Goal: Find contact information: Find contact information

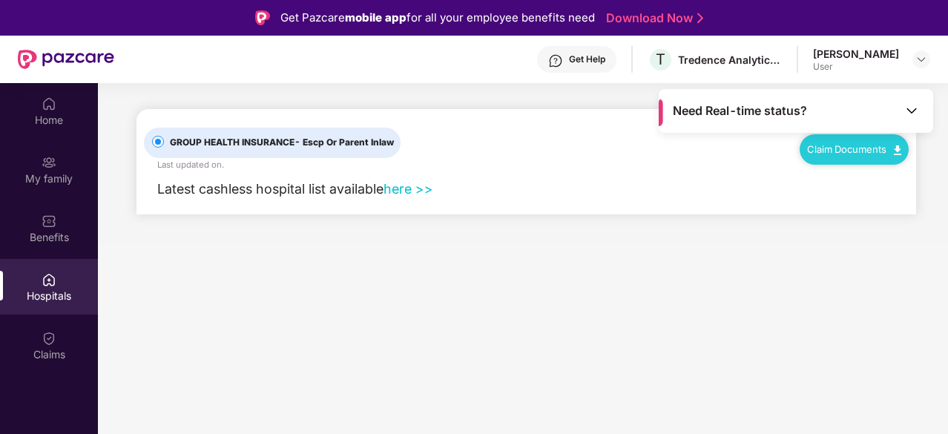
scroll to position [83, 0]
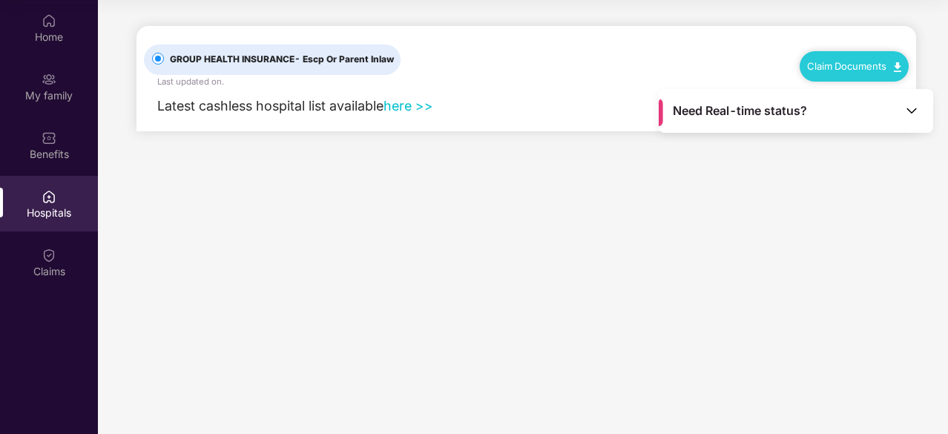
click at [894, 72] on div "Claim Documents" at bounding box center [854, 66] width 109 height 30
click at [916, 115] on img at bounding box center [912, 110] width 15 height 15
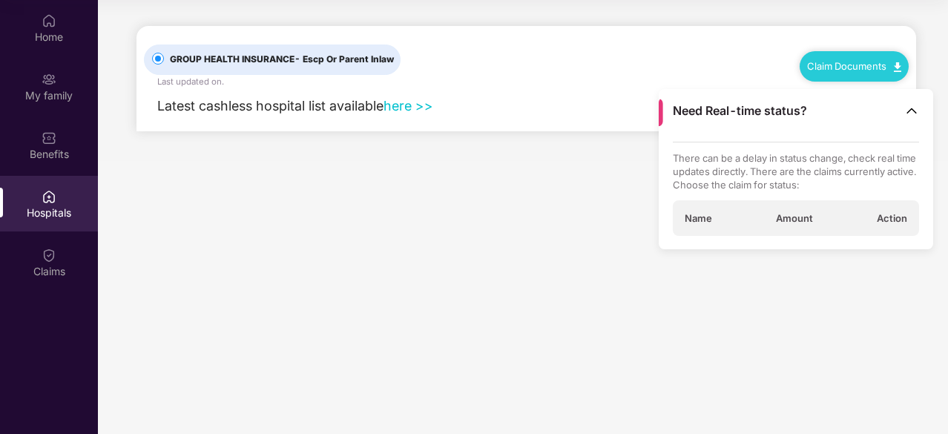
click at [919, 111] on div "Need Real-time status?" at bounding box center [796, 111] width 275 height 44
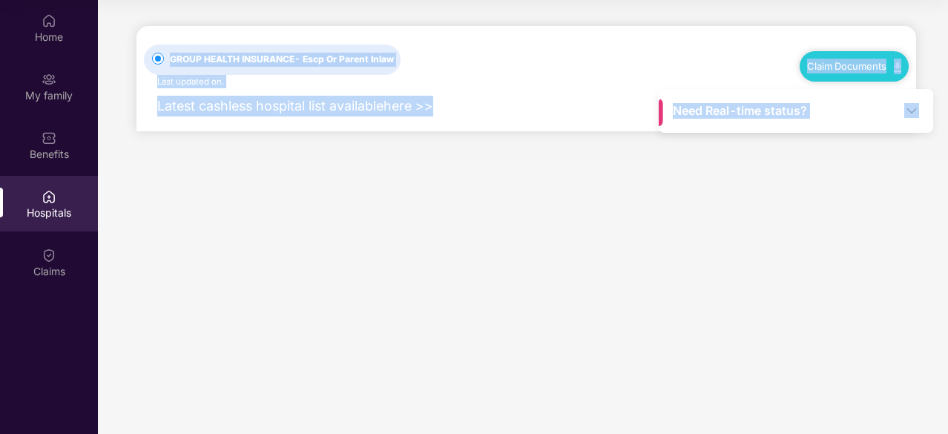
drag, startPoint x: 880, startPoint y: 109, endPoint x: 893, endPoint y: 177, distance: 69.6
click at [893, 177] on main "Need Real-time status? GROUP HEALTH INSURANCE - Escp Or Parent Inlaw Last updat…" at bounding box center [523, 217] width 850 height 434
click at [856, 62] on link "Claim Documents" at bounding box center [854, 66] width 94 height 12
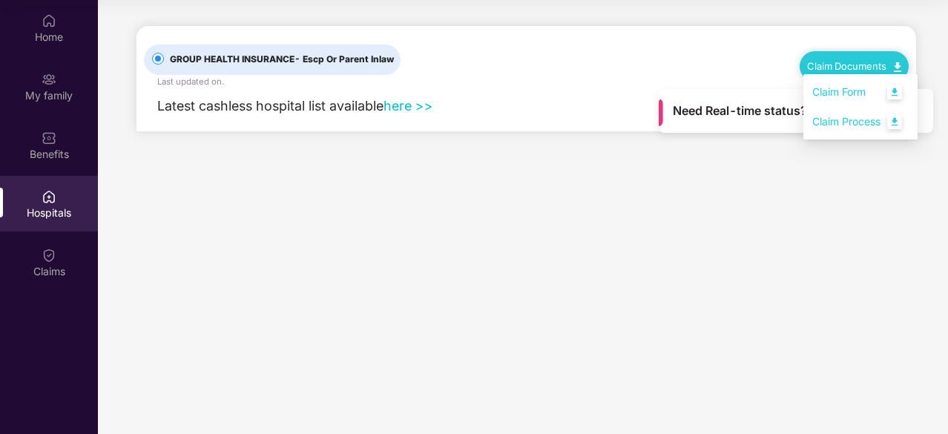
click at [899, 121] on link "Claim Process" at bounding box center [861, 122] width 96 height 32
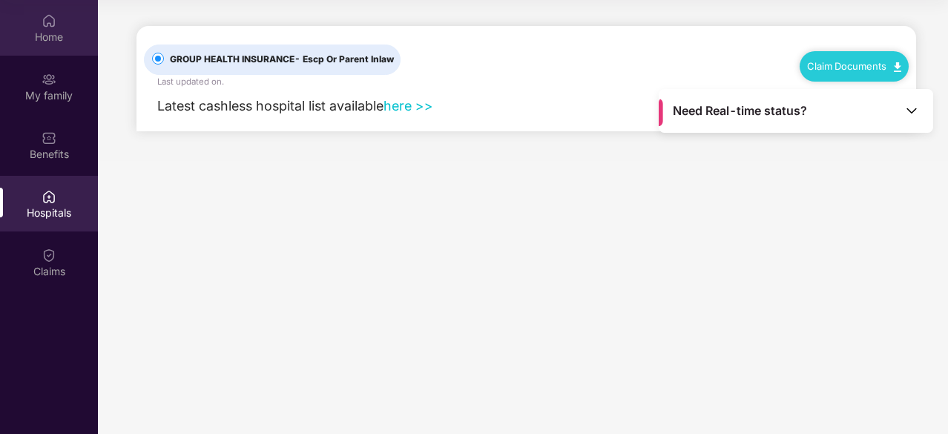
click at [58, 47] on div "Home" at bounding box center [49, 28] width 98 height 56
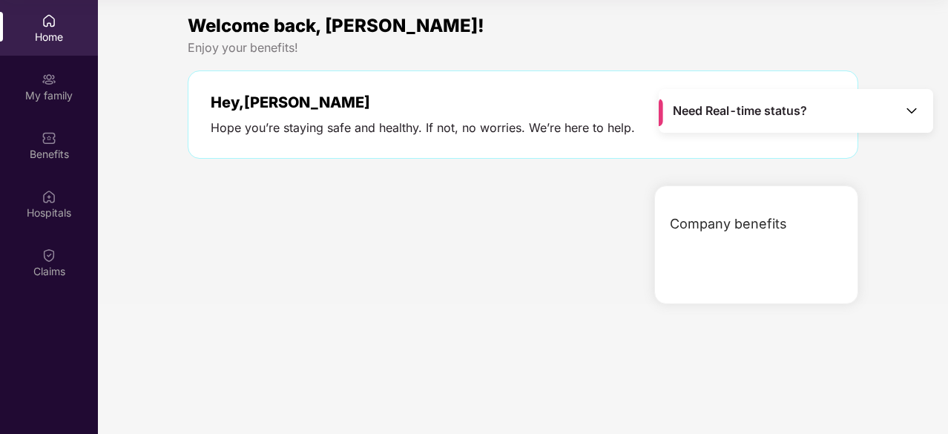
click at [862, 90] on div "Need Real-time status?" at bounding box center [796, 111] width 275 height 44
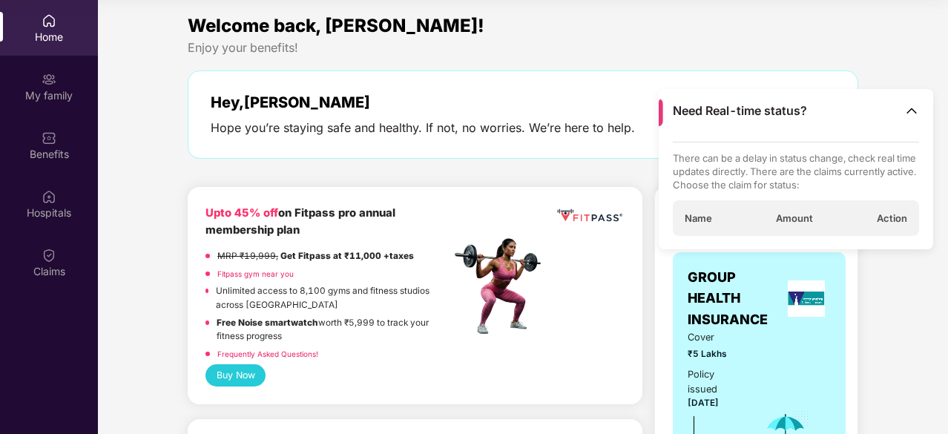
click at [856, 111] on div "Need Real-time status?" at bounding box center [796, 111] width 275 height 44
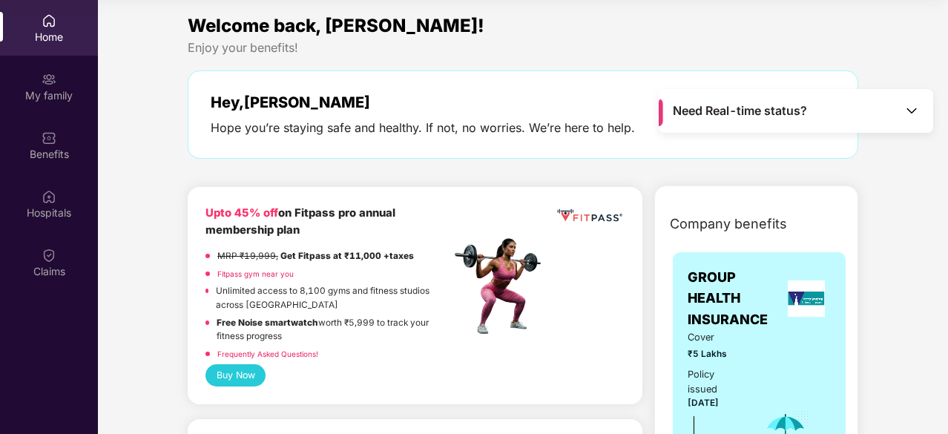
click at [856, 111] on div "Need Real-time status?" at bounding box center [796, 111] width 275 height 44
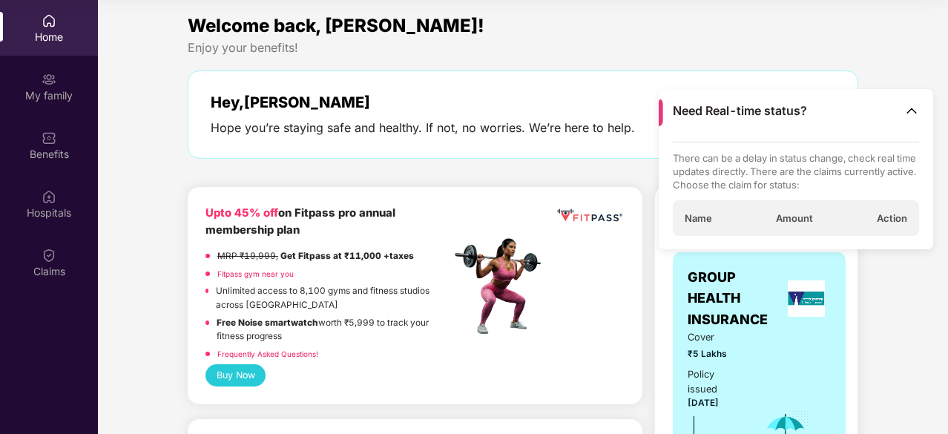
scroll to position [0, 0]
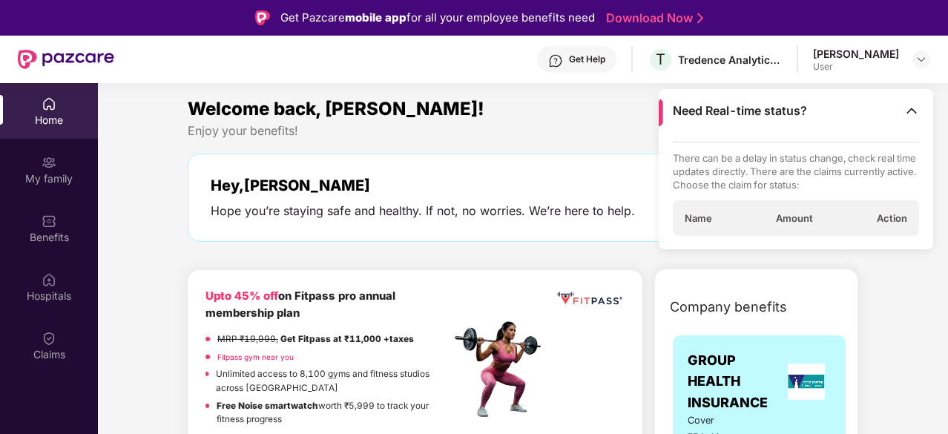
click at [855, 49] on div "[PERSON_NAME]" at bounding box center [856, 54] width 86 height 14
click at [922, 60] on img at bounding box center [922, 59] width 12 height 12
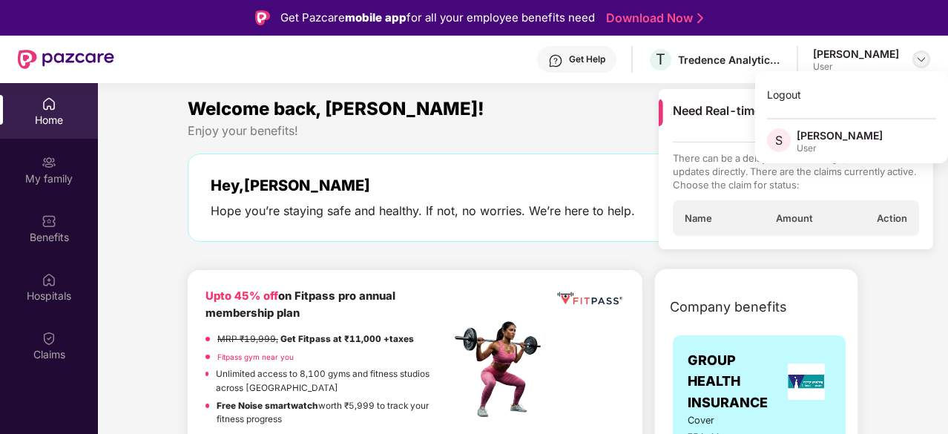
click at [922, 60] on img at bounding box center [922, 59] width 12 height 12
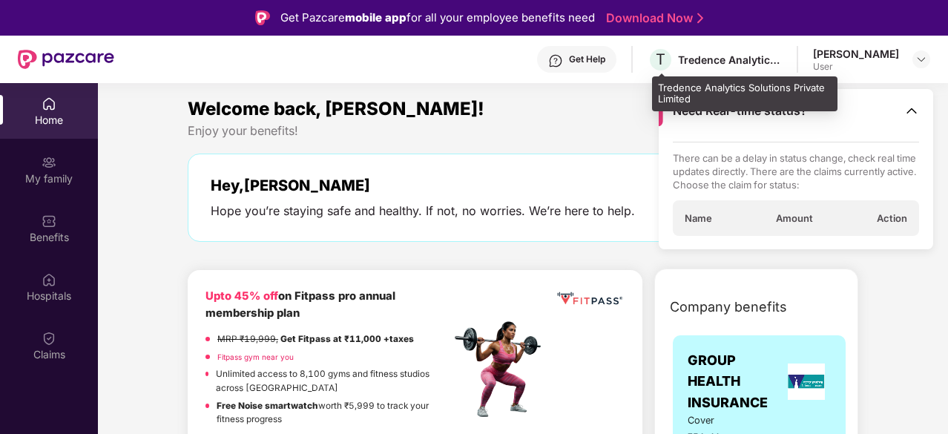
click at [718, 57] on div "Tredence Analytics Solutions Private Limited" at bounding box center [730, 60] width 104 height 14
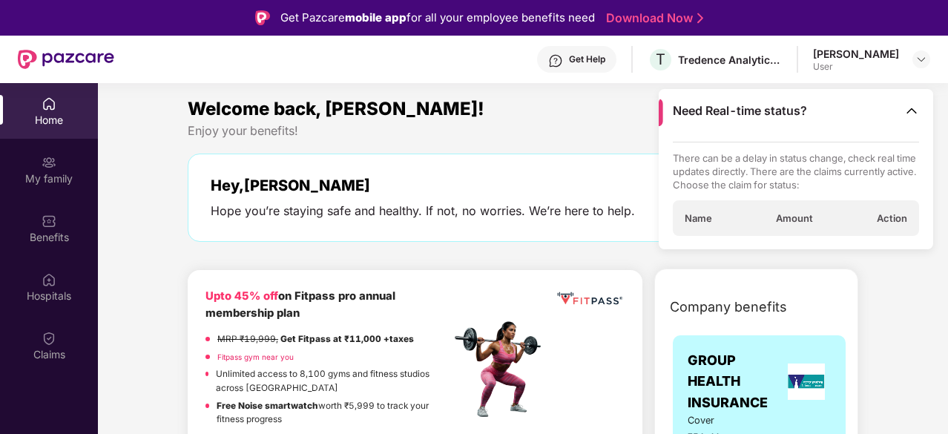
click at [584, 60] on div "Get Help" at bounding box center [587, 59] width 36 height 12
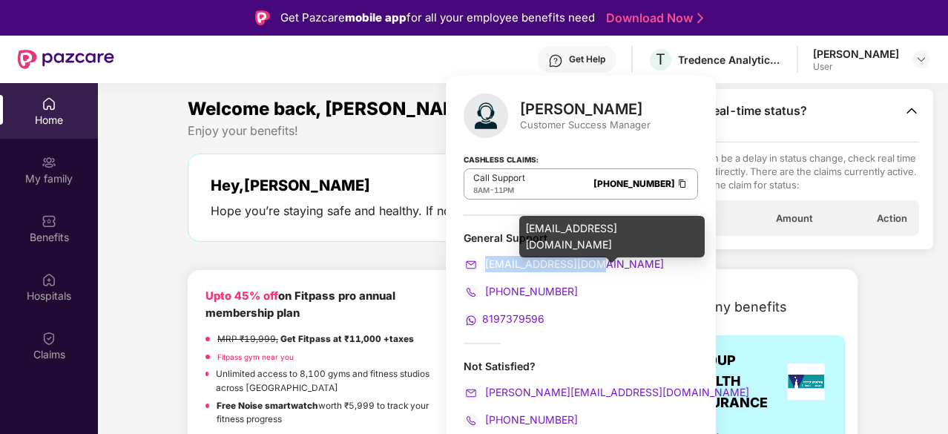
drag, startPoint x: 605, startPoint y: 265, endPoint x: 485, endPoint y: 262, distance: 120.2
click at [485, 262] on div "[EMAIL_ADDRESS][DOMAIN_NAME]" at bounding box center [581, 264] width 234 height 16
copy span "[EMAIL_ADDRESS][DOMAIN_NAME]"
